Goal: Information Seeking & Learning: Learn about a topic

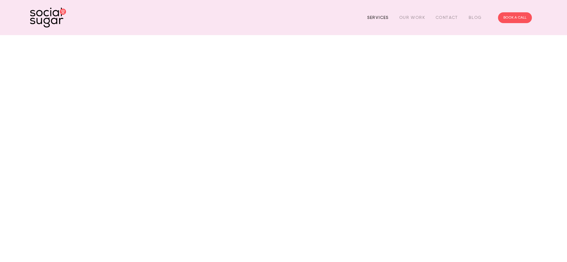
click at [377, 14] on link "Services" at bounding box center [378, 17] width 22 height 9
click at [381, 17] on link "Services" at bounding box center [378, 17] width 22 height 9
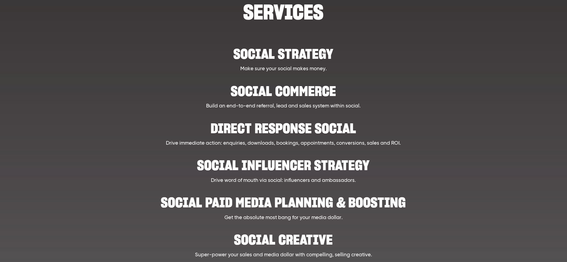
scroll to position [72, 0]
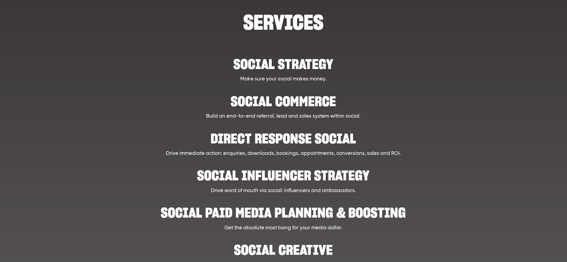
click at [296, 213] on h2 "Social paid media planning & boosting" at bounding box center [284, 209] width 438 height 18
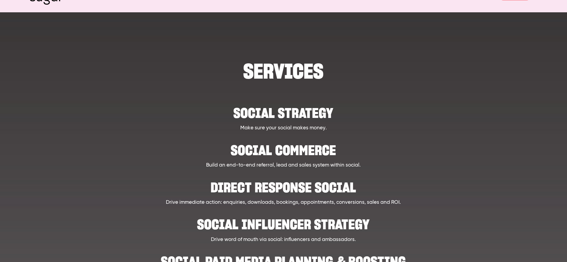
scroll to position [22, 0]
